Goal: Transaction & Acquisition: Purchase product/service

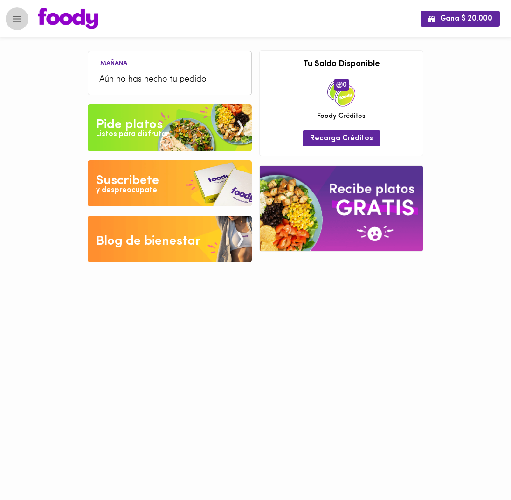
click at [11, 17] on icon "Menu" at bounding box center [17, 19] width 12 height 12
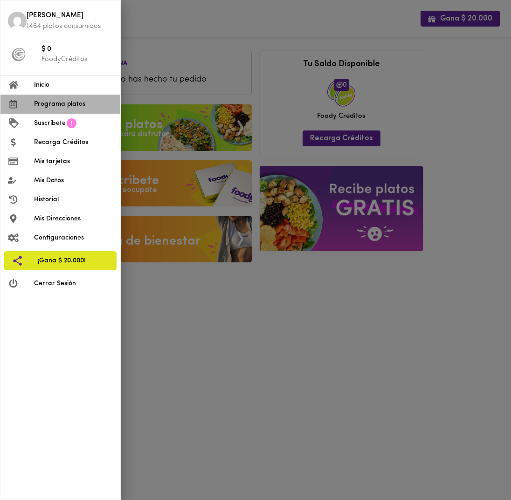
click at [72, 104] on span "Programa platos" at bounding box center [73, 104] width 79 height 10
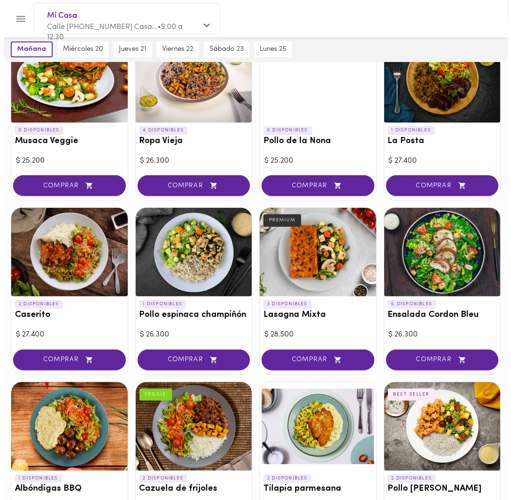
scroll to position [280, 0]
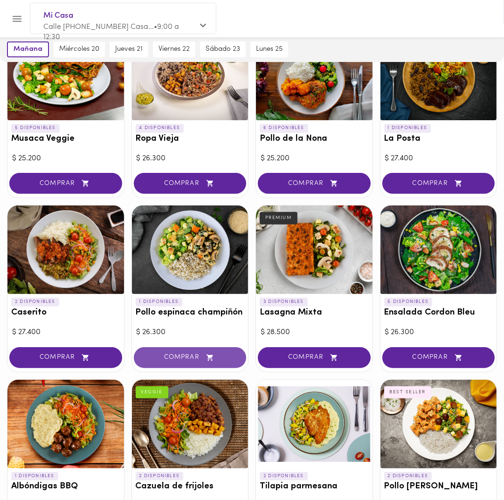
click at [211, 363] on button "COMPRAR" at bounding box center [190, 357] width 113 height 21
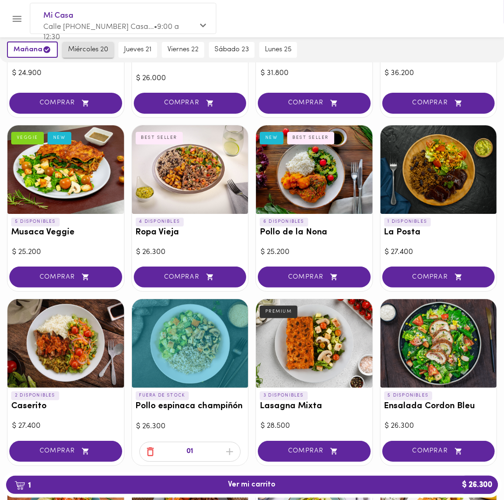
click at [89, 43] on button "miércoles 20" at bounding box center [87, 50] width 51 height 16
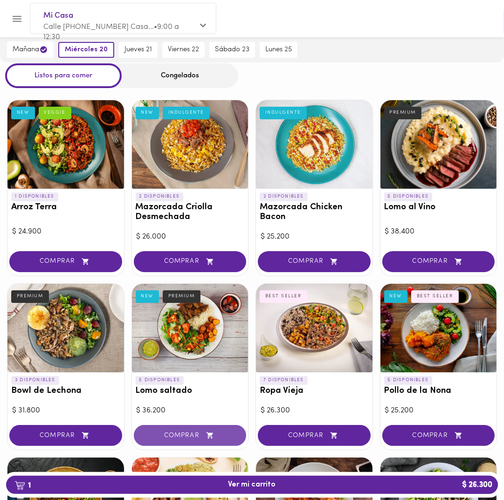
scroll to position [0, 0]
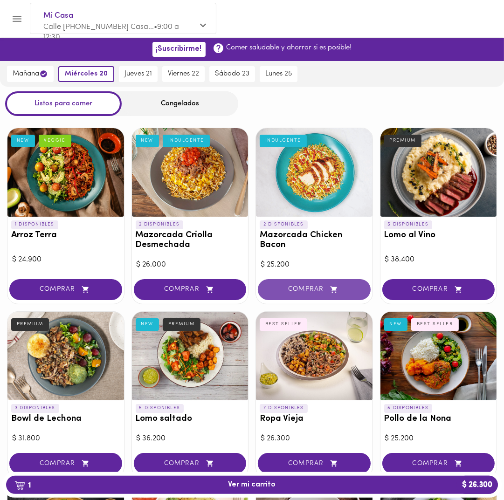
click at [310, 296] on button "COMPRAR" at bounding box center [314, 289] width 113 height 21
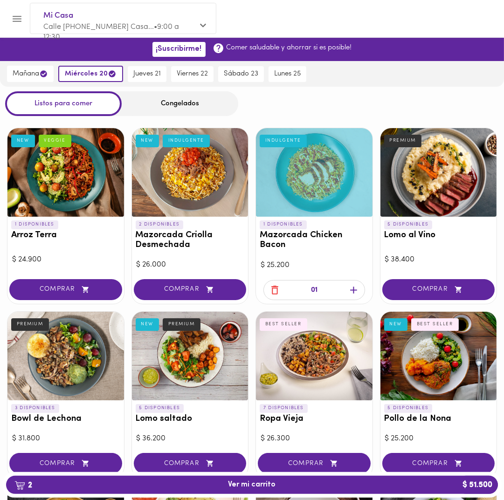
click at [61, 462] on span "COMPRAR" at bounding box center [65, 464] width 89 height 8
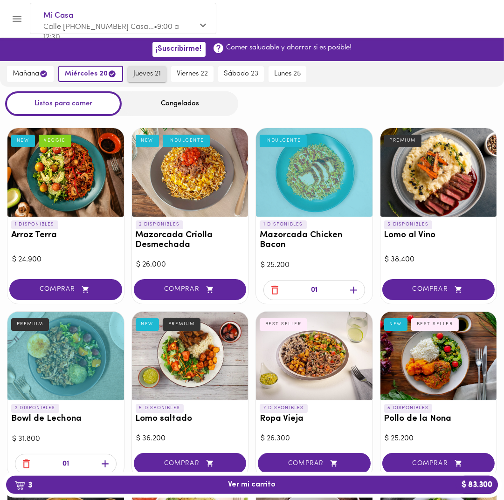
click at [141, 73] on span "jueves 21" at bounding box center [146, 74] width 27 height 8
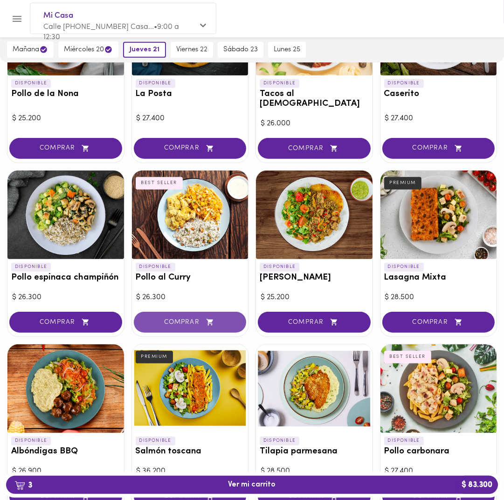
scroll to position [513, 0]
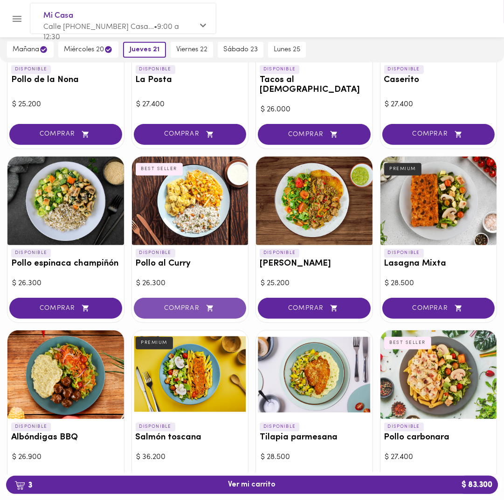
click at [188, 304] on span "COMPRAR" at bounding box center [189, 308] width 89 height 8
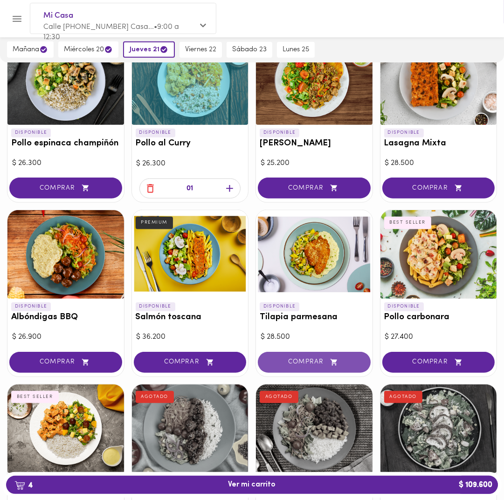
scroll to position [652, 0]
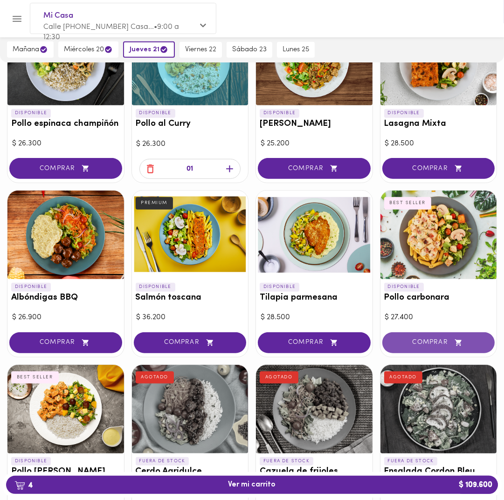
click at [421, 339] on span "COMPRAR" at bounding box center [438, 343] width 89 height 8
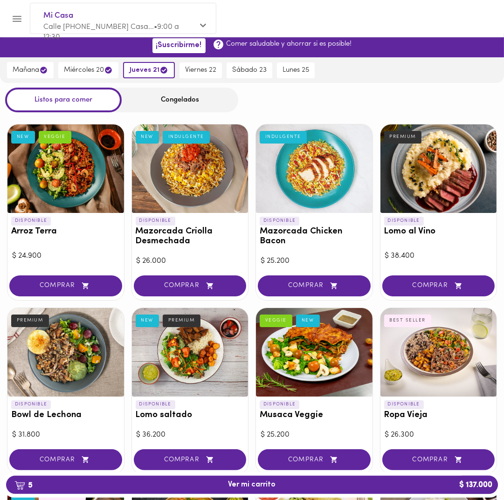
scroll to position [0, 0]
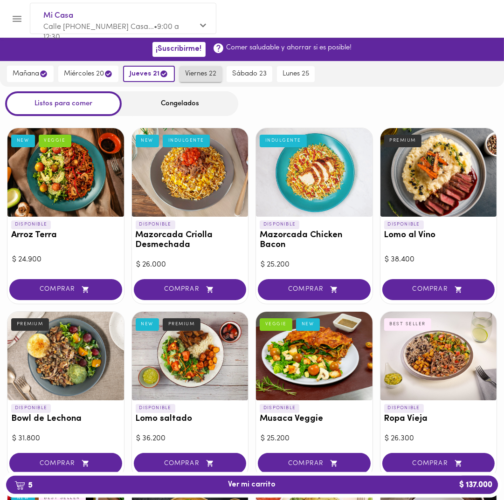
click at [198, 76] on span "viernes 22" at bounding box center [200, 74] width 31 height 8
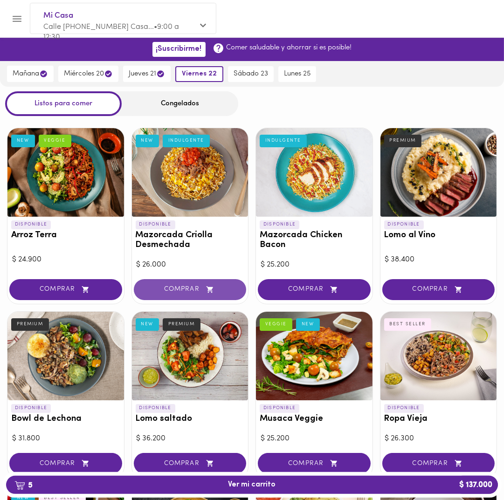
click at [200, 290] on span "COMPRAR" at bounding box center [189, 290] width 89 height 8
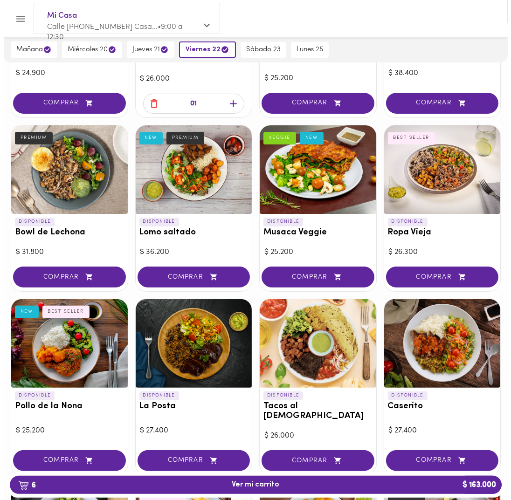
scroll to position [233, 0]
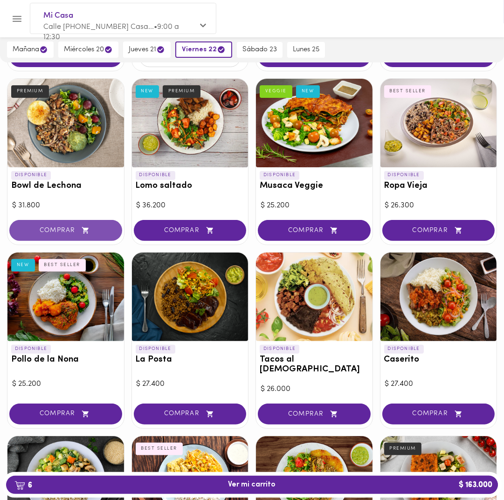
click at [64, 232] on span "COMPRAR" at bounding box center [65, 231] width 89 height 8
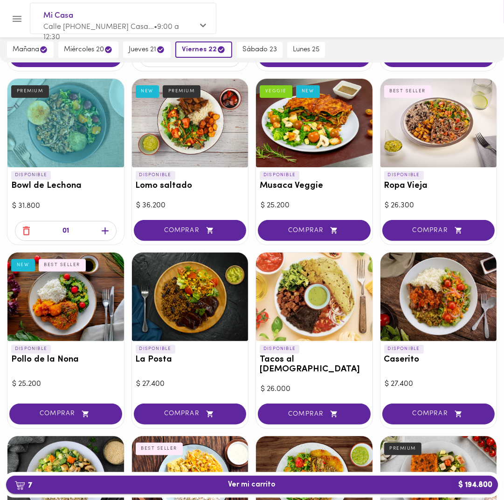
click at [256, 485] on span "7 Ver mi carrito $ 194.800" at bounding box center [252, 485] width 48 height 9
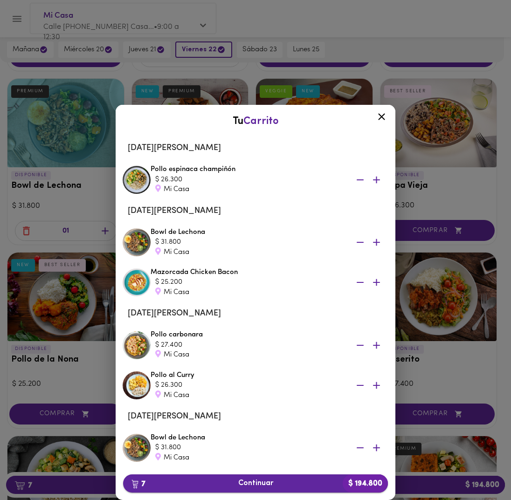
click at [241, 474] on div "7 Continuar $ 194.800" at bounding box center [255, 484] width 272 height 26
click at [250, 487] on span "7 Continuar $ 194.800" at bounding box center [255, 483] width 250 height 9
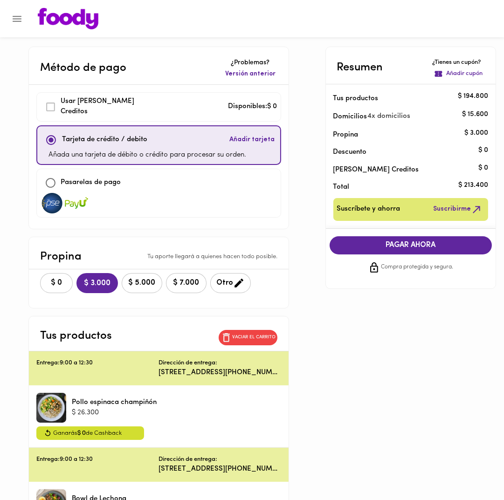
click at [115, 178] on p "Pasarelas de pago" at bounding box center [91, 183] width 60 height 11
checkbox input "false"
checkbox input "true"
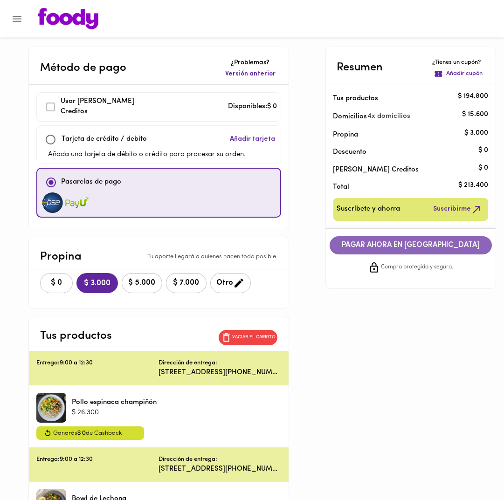
click at [434, 243] on span "PAGAR AHORA EN [GEOGRAPHIC_DATA]" at bounding box center [411, 245] width 144 height 9
